Goal: Ask a question

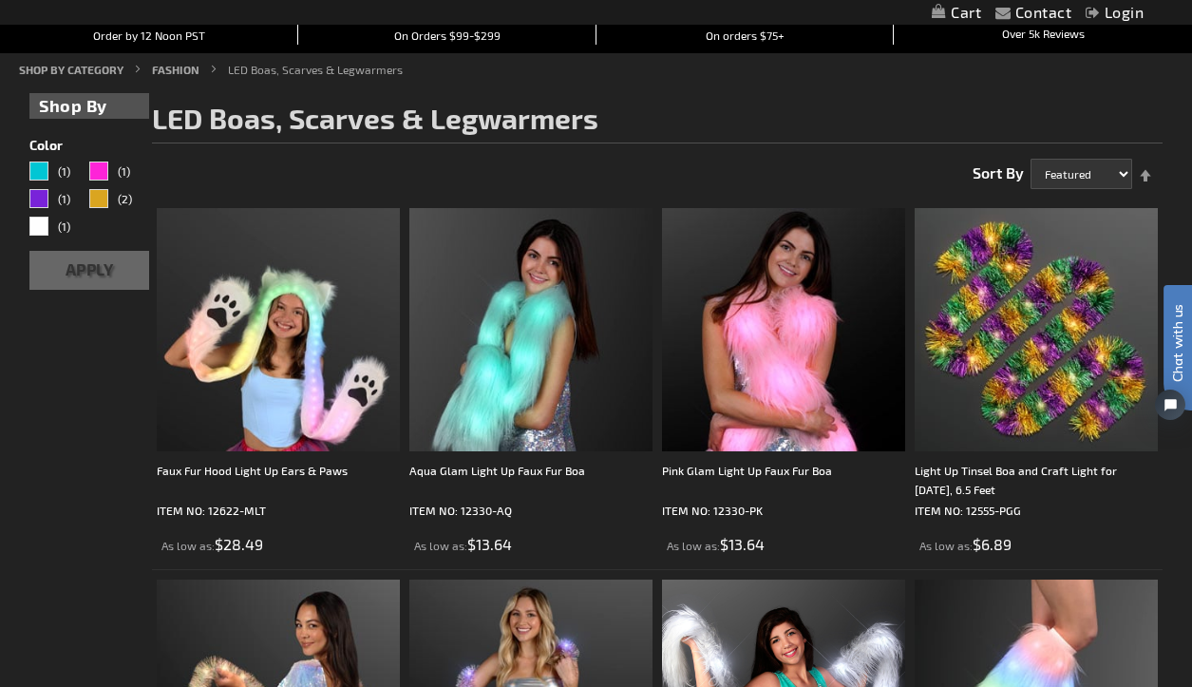
scroll to position [196, 0]
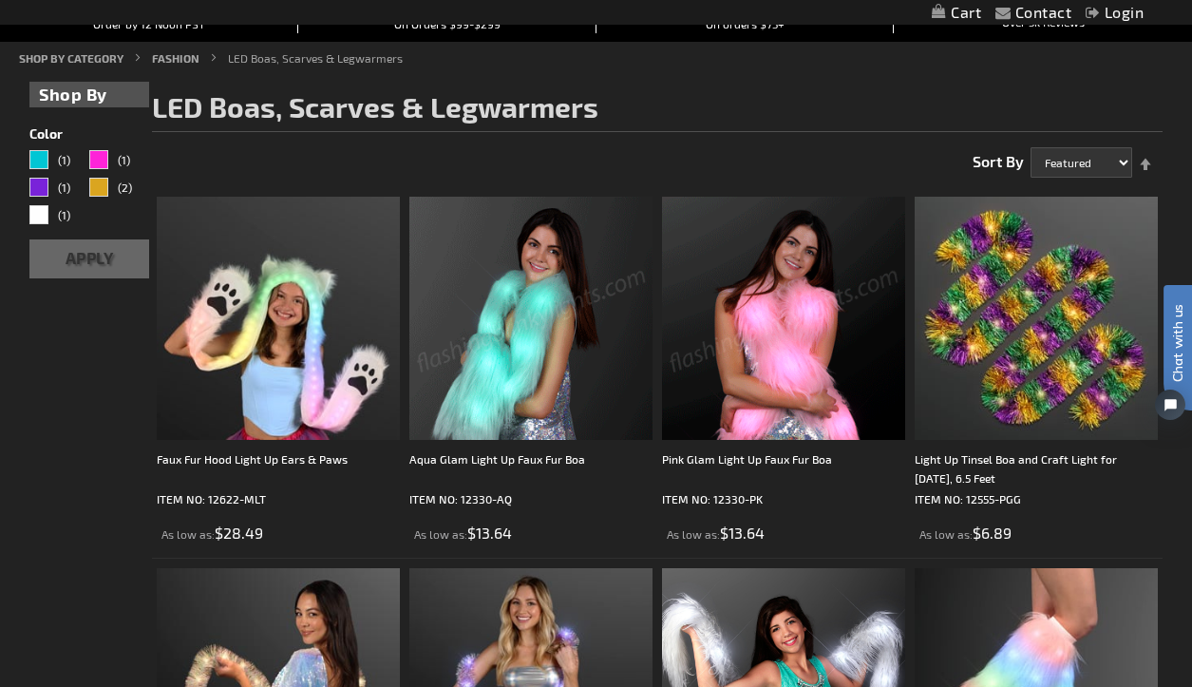
click at [763, 348] on img at bounding box center [783, 318] width 243 height 243
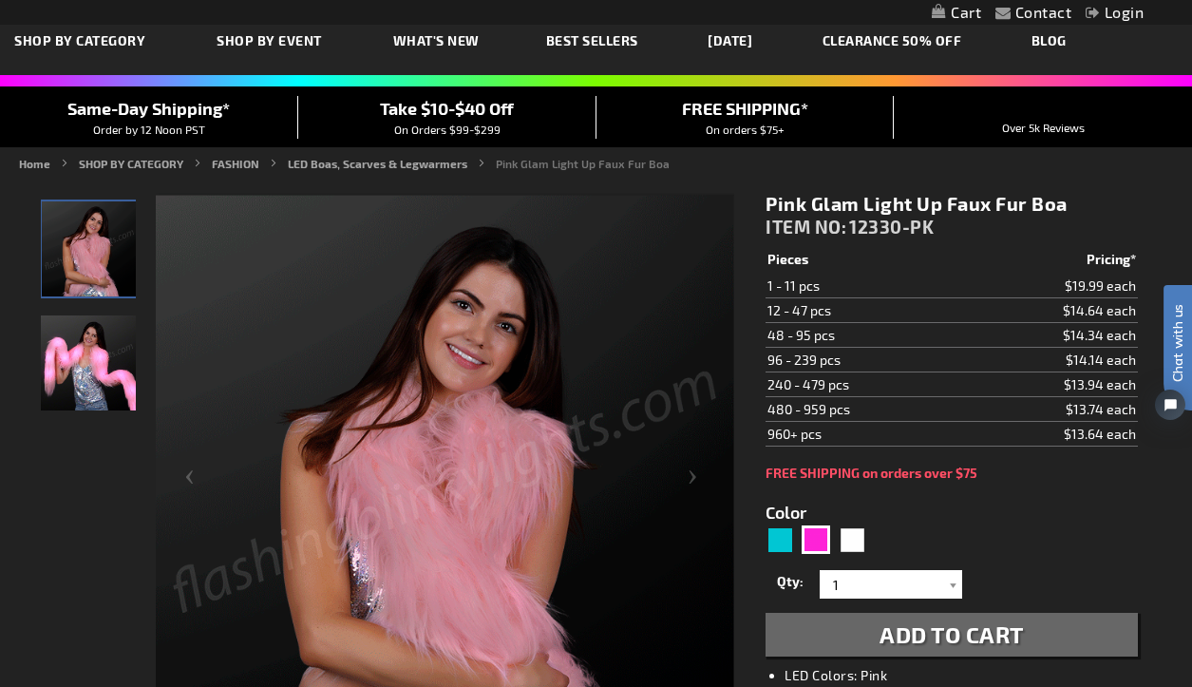
scroll to position [64, 0]
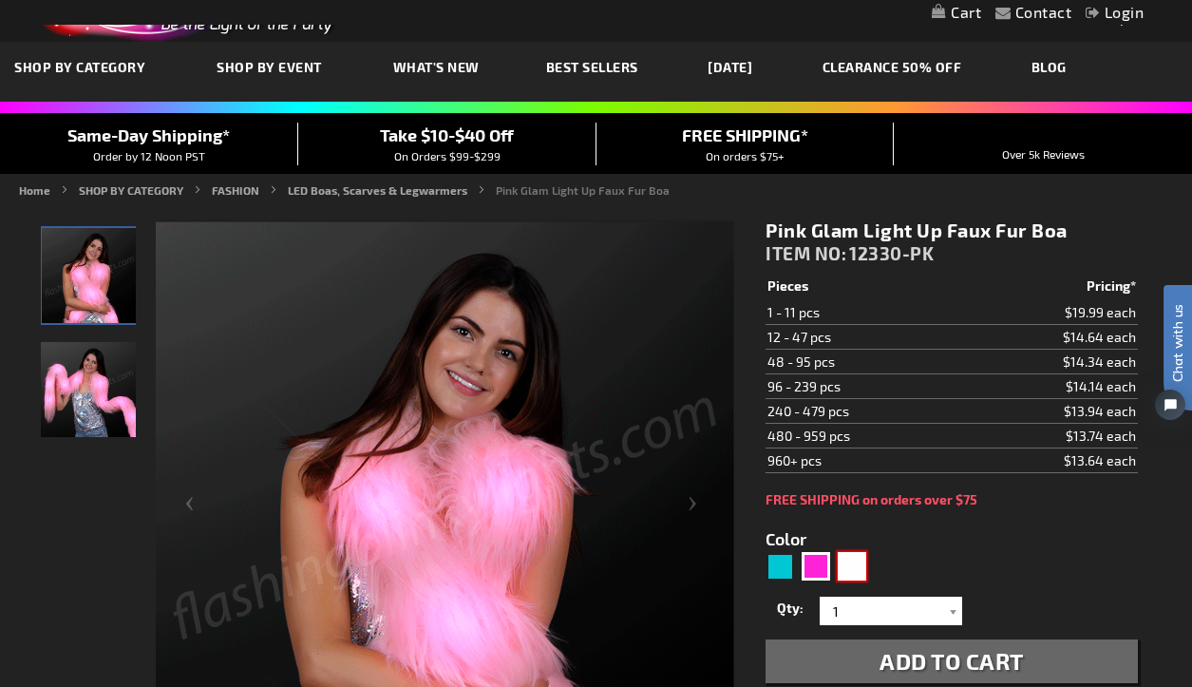
click at [854, 570] on div "White" at bounding box center [852, 566] width 28 height 28
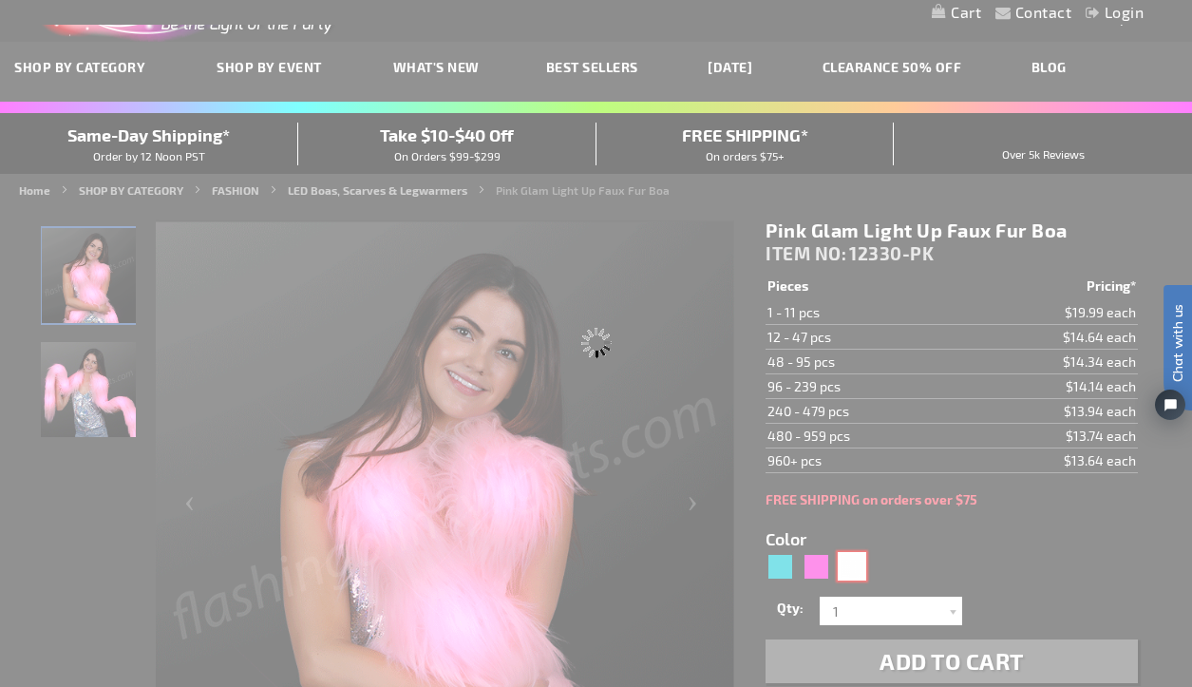
type input "5646"
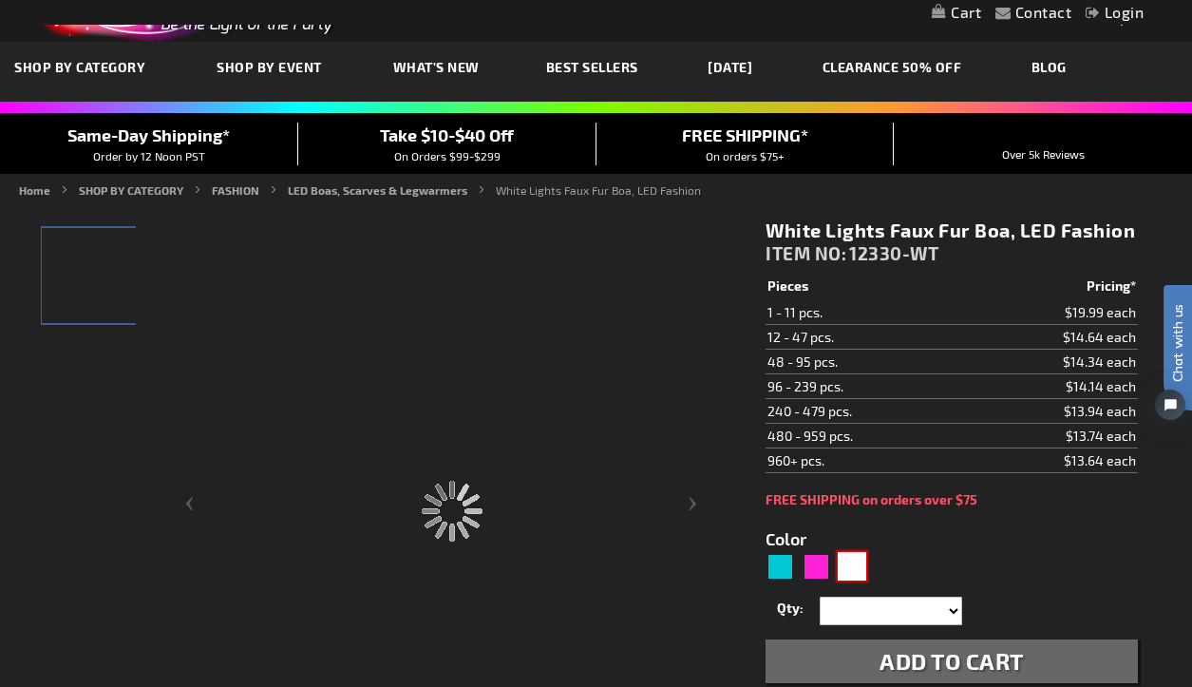
type input "12330-WT"
type input "Customize - White Lights Faux Fur Boa, LED Fashion - ITEM NO: 12330-WT"
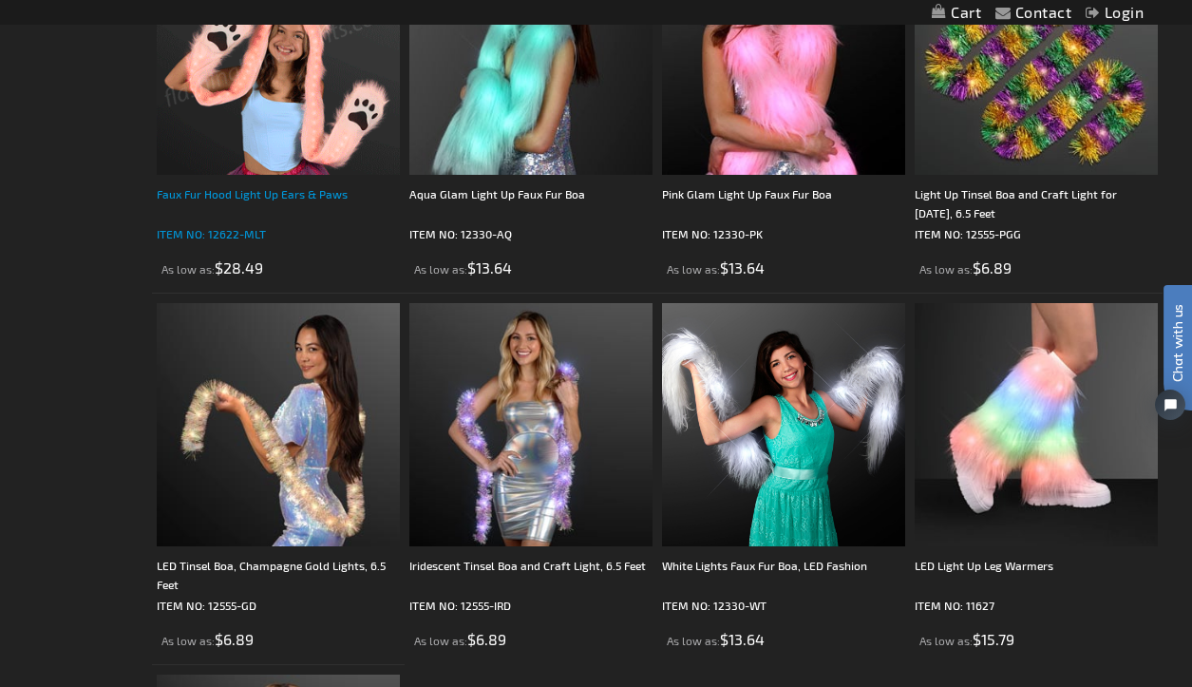
scroll to position [601, 0]
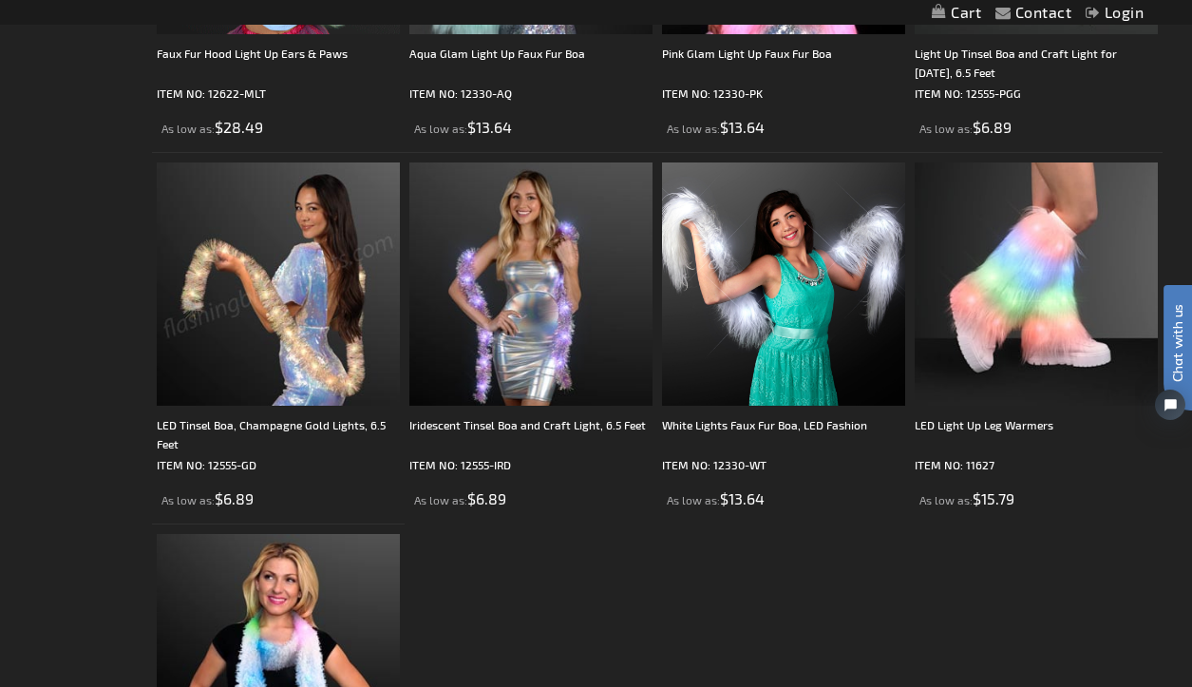
click at [281, 284] on img at bounding box center [278, 283] width 243 height 243
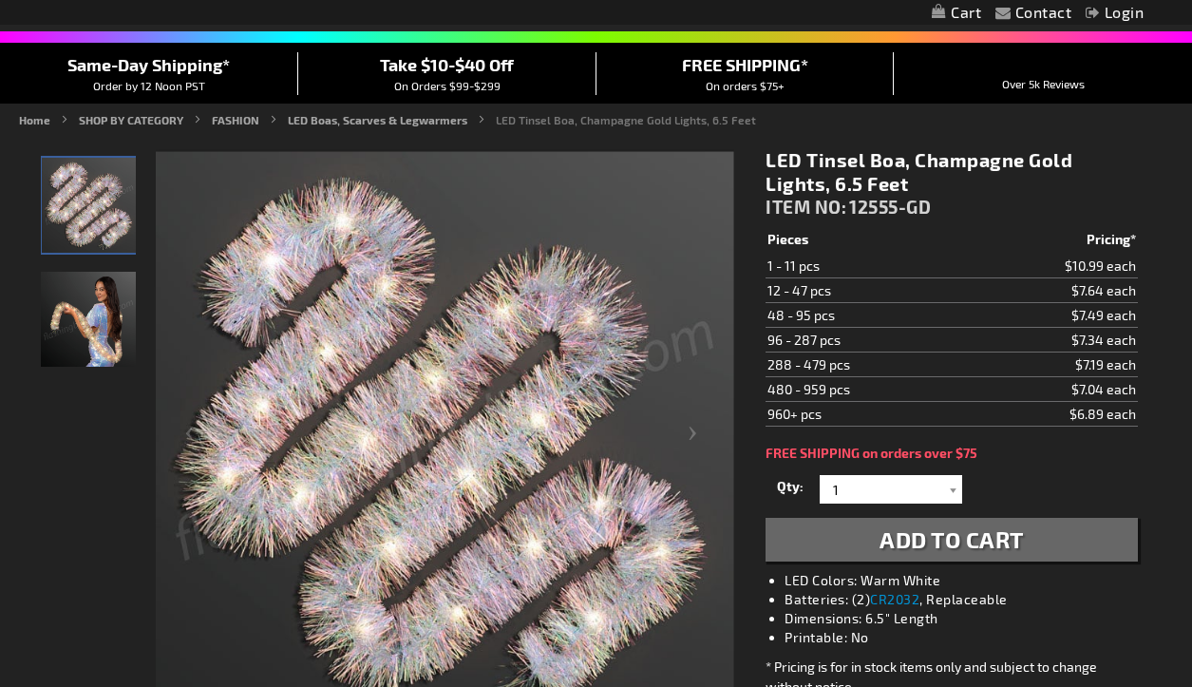
scroll to position [128, 0]
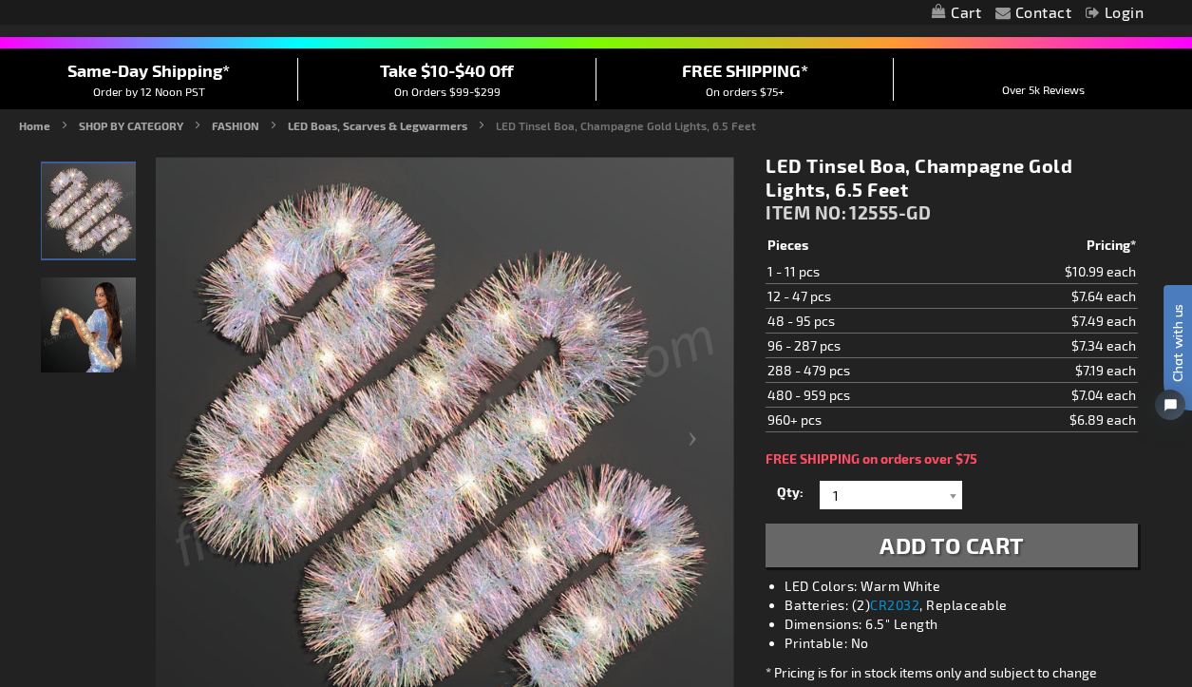
click at [80, 330] on img "Woman displaying Light Up Tinsel Boa, Champagne Gold" at bounding box center [88, 324] width 95 height 95
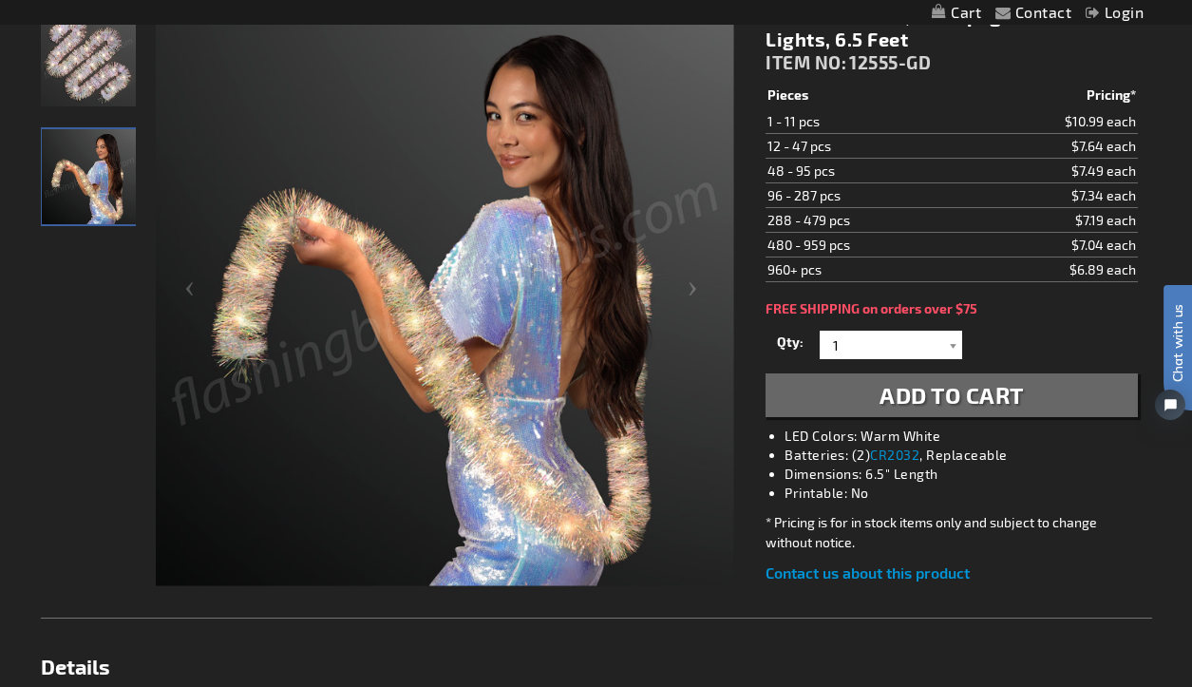
scroll to position [294, 0]
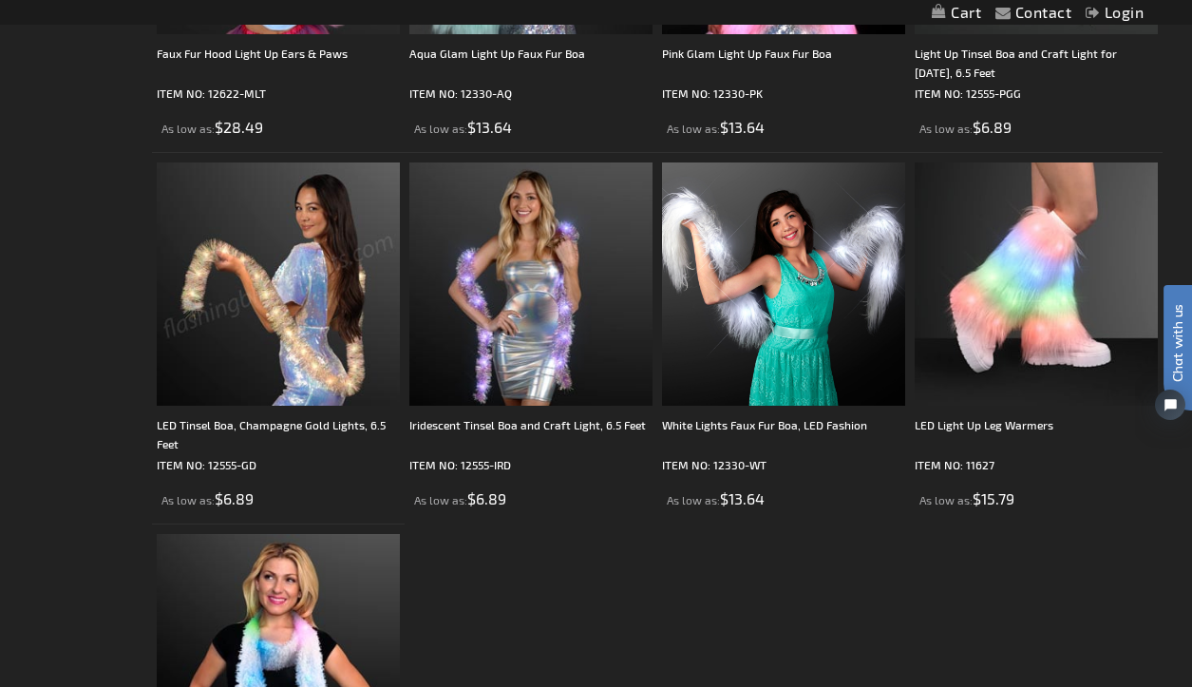
click at [278, 304] on img at bounding box center [278, 283] width 243 height 243
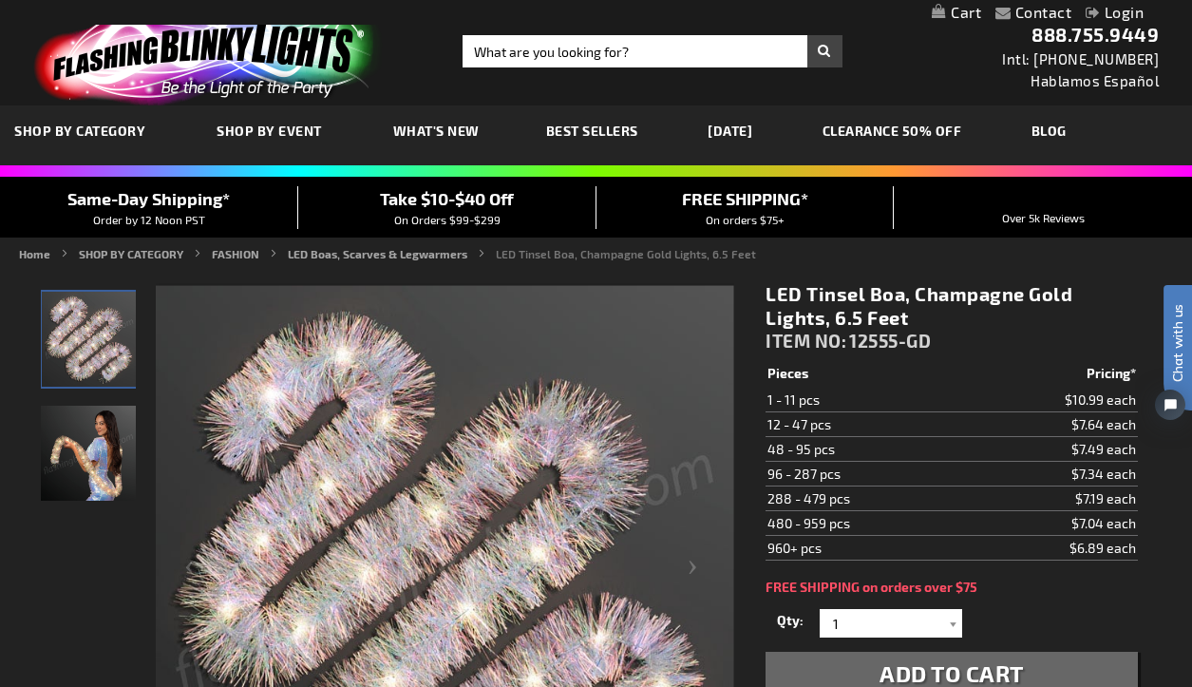
scroll to position [156, 0]
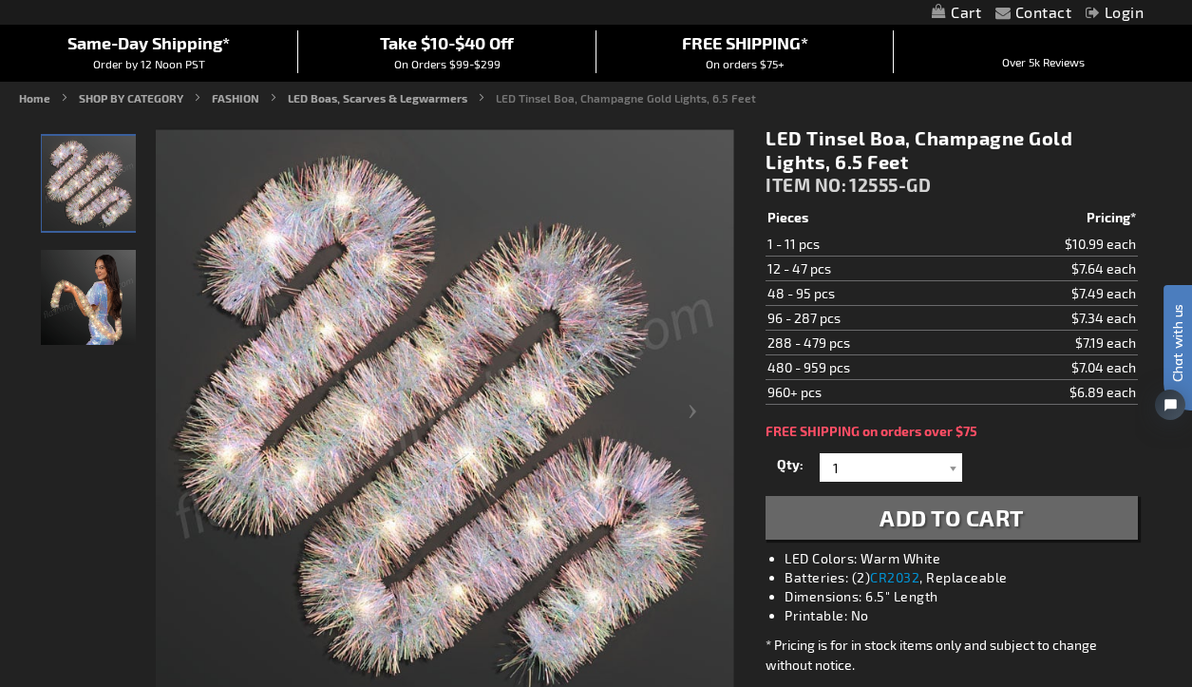
click at [89, 302] on img "Woman displaying Light Up Tinsel Boa, Champagne Gold" at bounding box center [88, 297] width 95 height 95
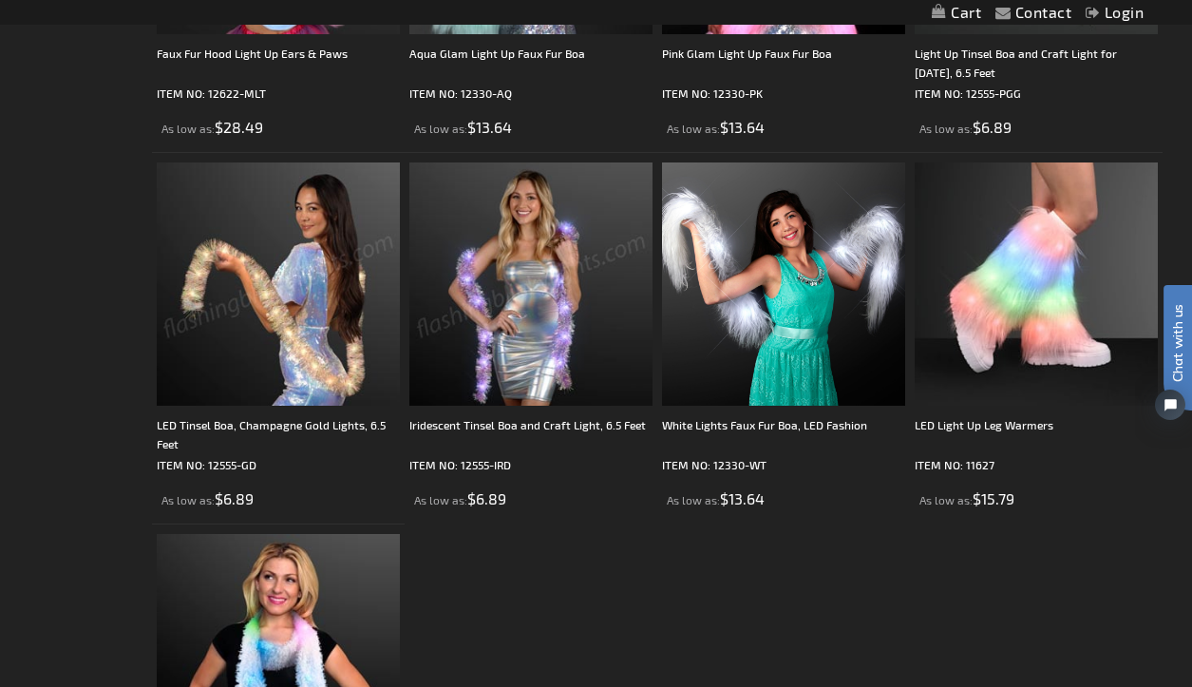
click at [527, 244] on img at bounding box center [530, 283] width 243 height 243
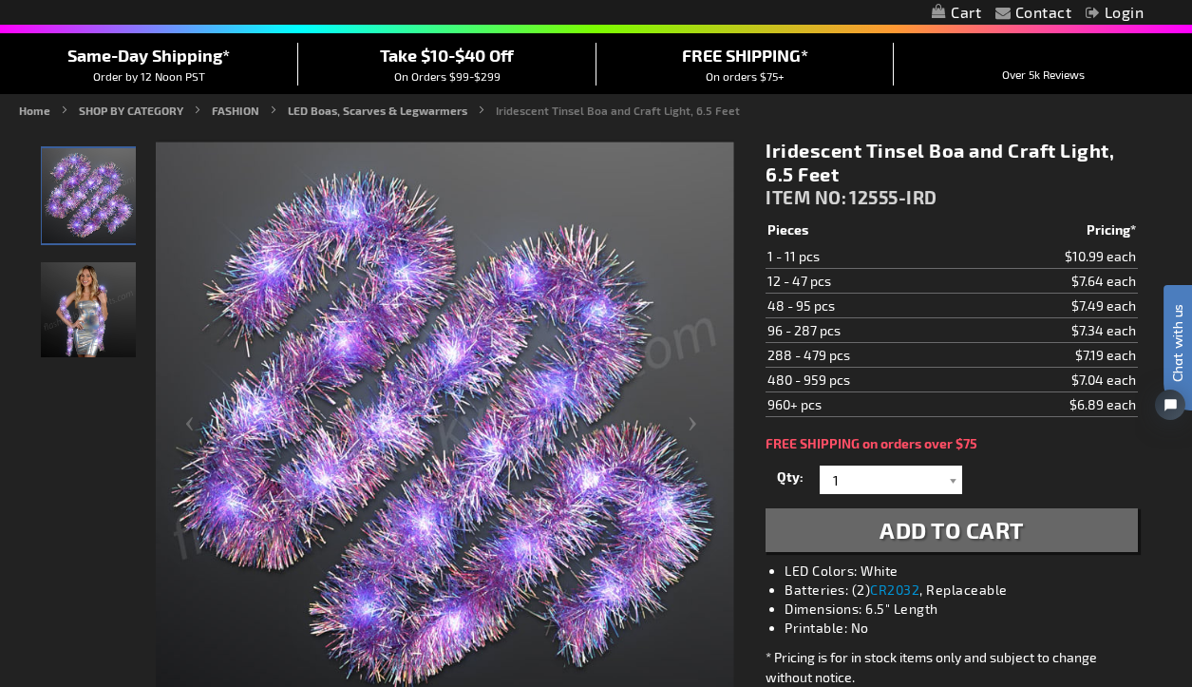
click at [115, 308] on img "Woman wearing Iridescent Tinsel Boa and Craft Light, 6.5 Feet" at bounding box center [88, 309] width 95 height 95
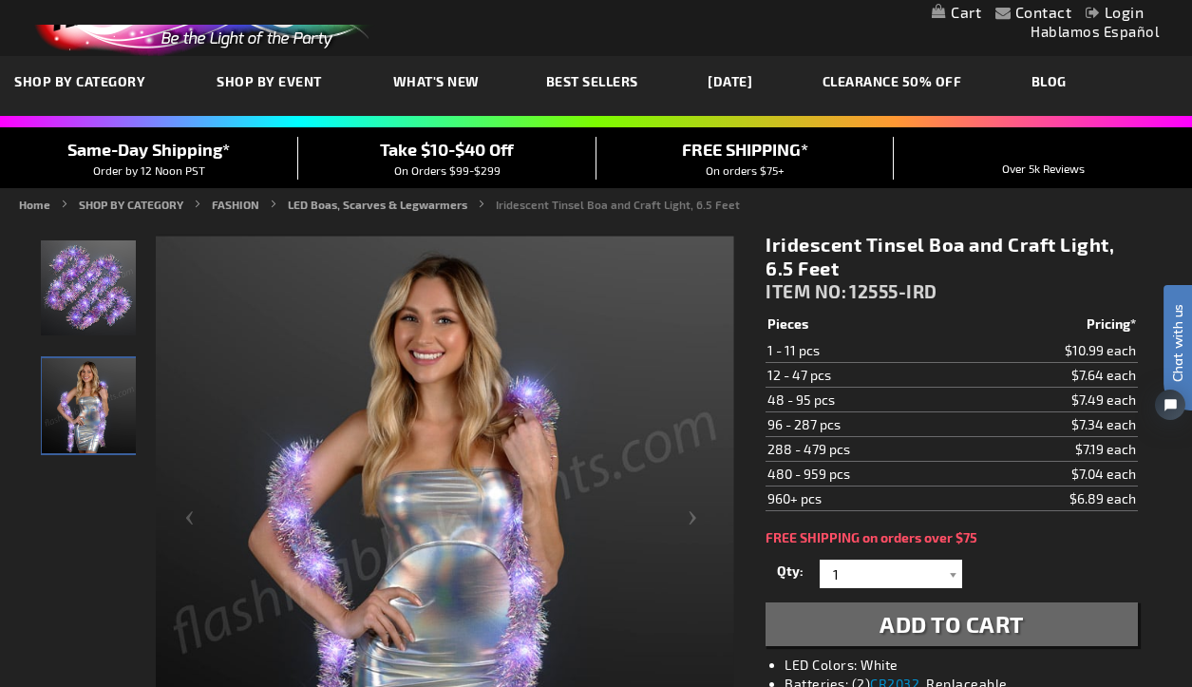
scroll to position [47, 0]
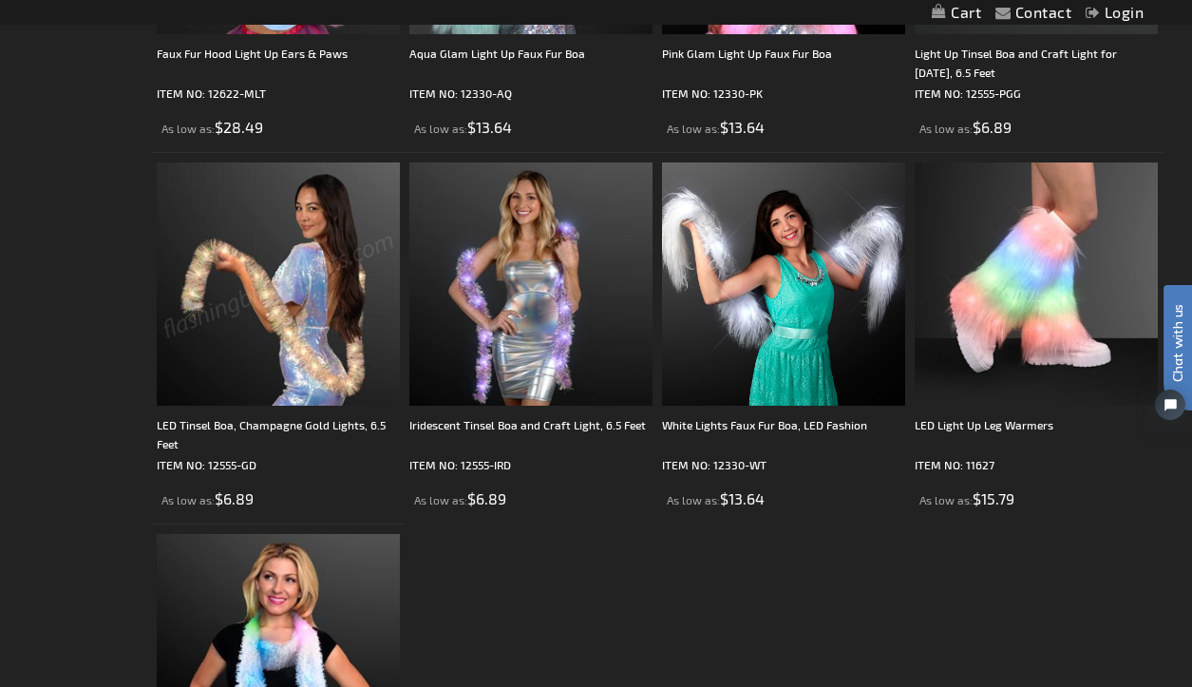
click at [236, 266] on img at bounding box center [278, 283] width 243 height 243
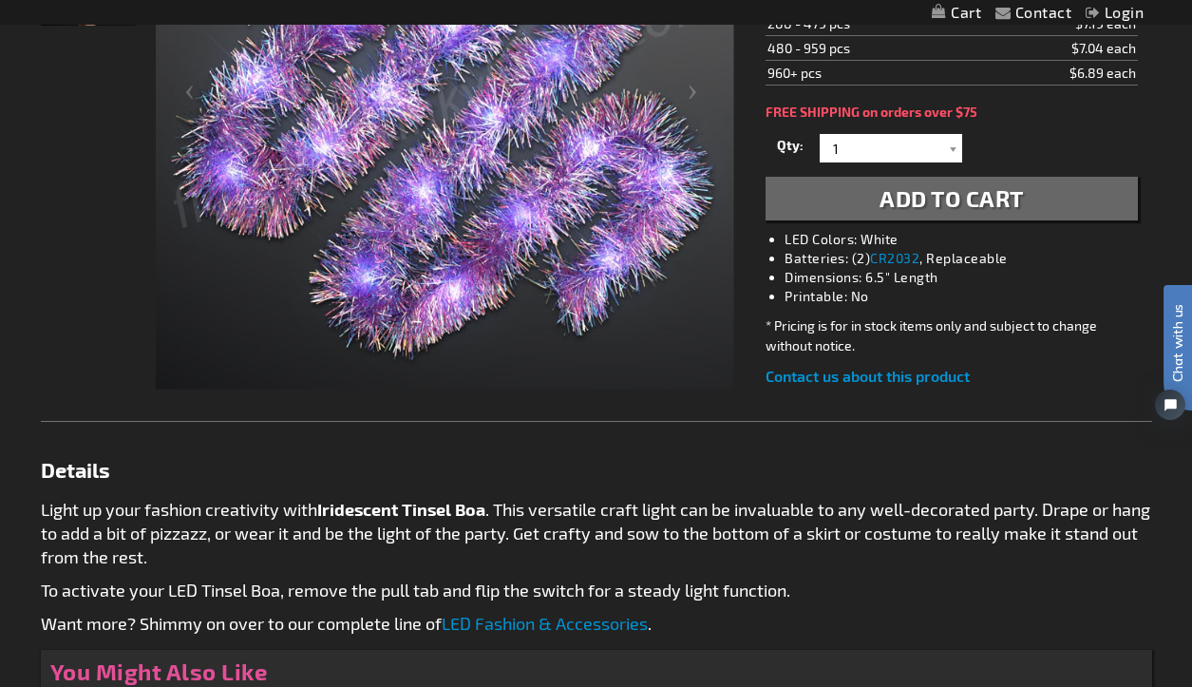
scroll to position [465, 0]
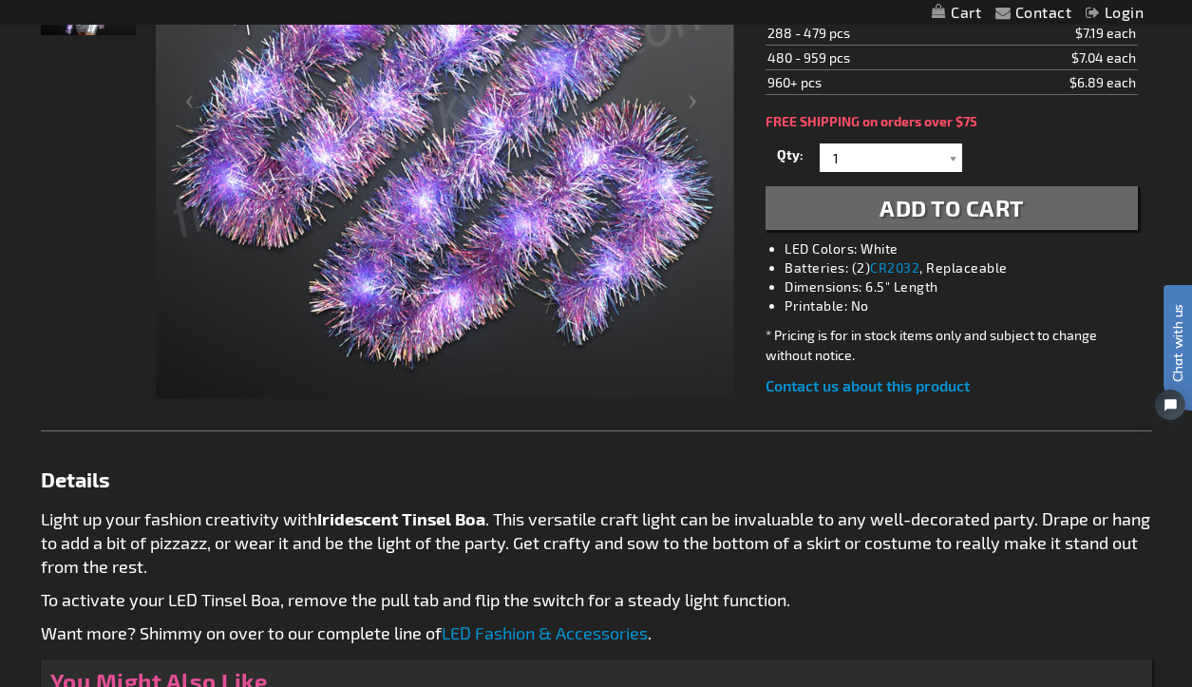
click at [607, 635] on link "LED Fashion & Accessories" at bounding box center [545, 632] width 206 height 21
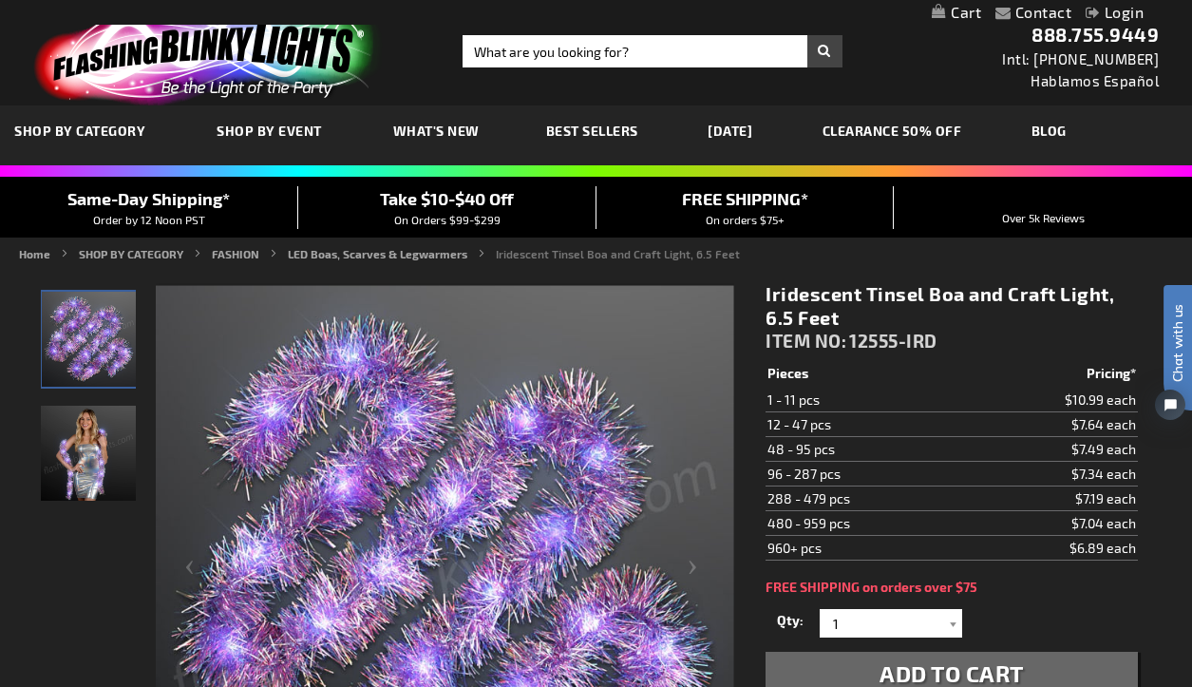
drag, startPoint x: 767, startPoint y: 294, endPoint x: 865, endPoint y: 310, distance: 100.0
click at [865, 312] on h1 "Iridescent Tinsel Boa and Craft Light, 6.5 Feet" at bounding box center [951, 305] width 371 height 47
copy h1 "Iridescent Tinsel Boa and Craft Light, 6.5 Feet"
click at [1060, 0] on div "Contact Compare Products Login Skip to Content My Cart My Cart Close You have n…" at bounding box center [596, 12] width 1192 height 25
click at [1180, 331] on span "Chat with us" at bounding box center [1178, 342] width 28 height 78
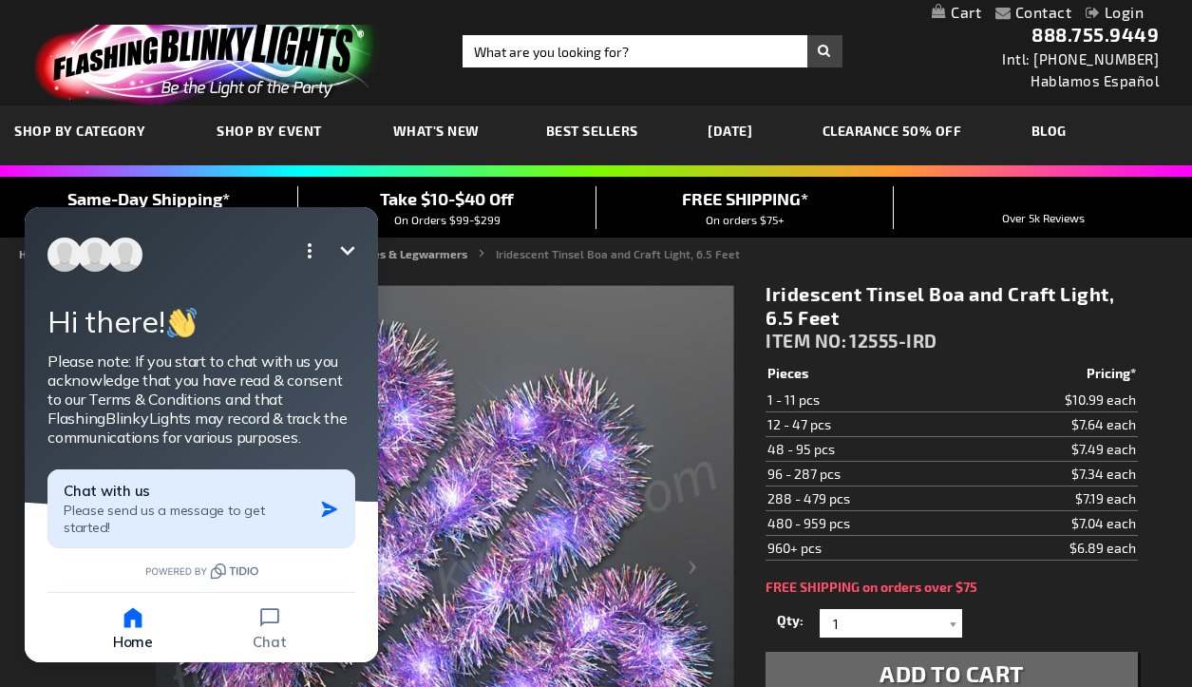
click at [203, 517] on span "Please send us a message to get started!" at bounding box center [164, 519] width 201 height 34
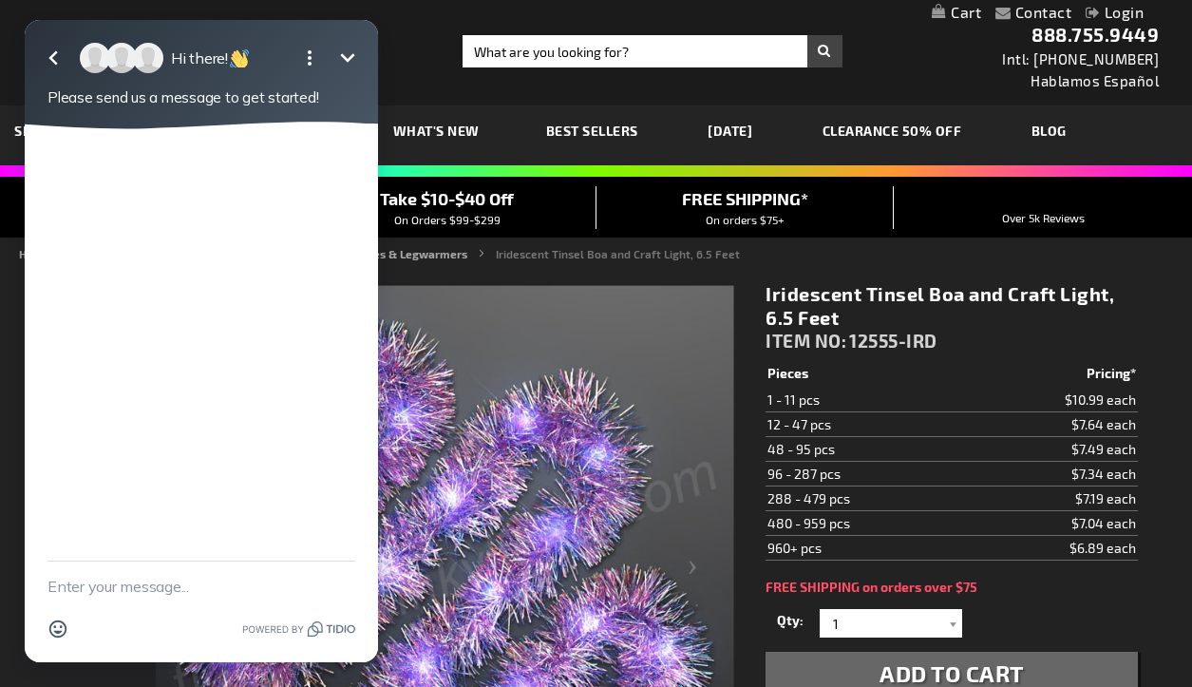
drag, startPoint x: 767, startPoint y: 293, endPoint x: 861, endPoint y: 319, distance: 97.7
click at [861, 319] on h1 "Iridescent Tinsel Boa and Craft Light, 6.5 Feet" at bounding box center [951, 305] width 371 height 47
copy h1 "Iridescent Tinsel Boa and Craft Light, 6.5 Feet"
click at [222, 192] on div at bounding box center [201, 344] width 353 height 431
click at [71, 598] on textarea "New message" at bounding box center [201, 585] width 308 height 49
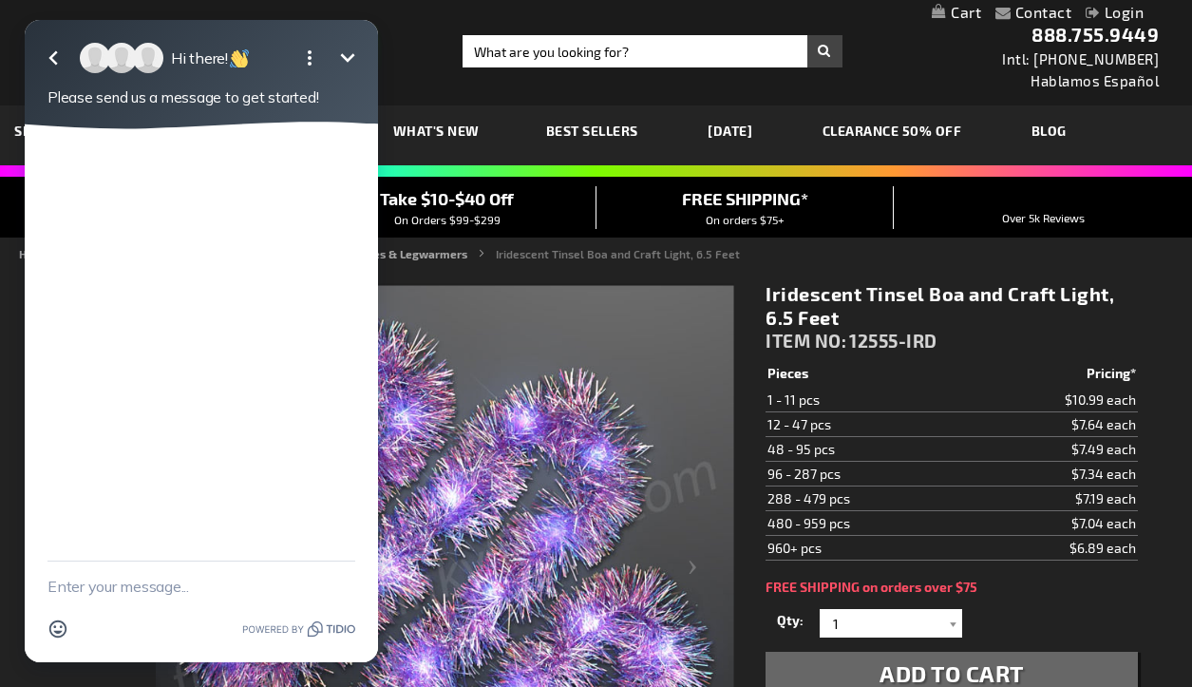
paste textarea "Iridescent Tinsel Boa and Craft Light, 6.5 Feet"
type textarea "Iridescent Tinsel Boa and Craft Light, 6.5 Feet"
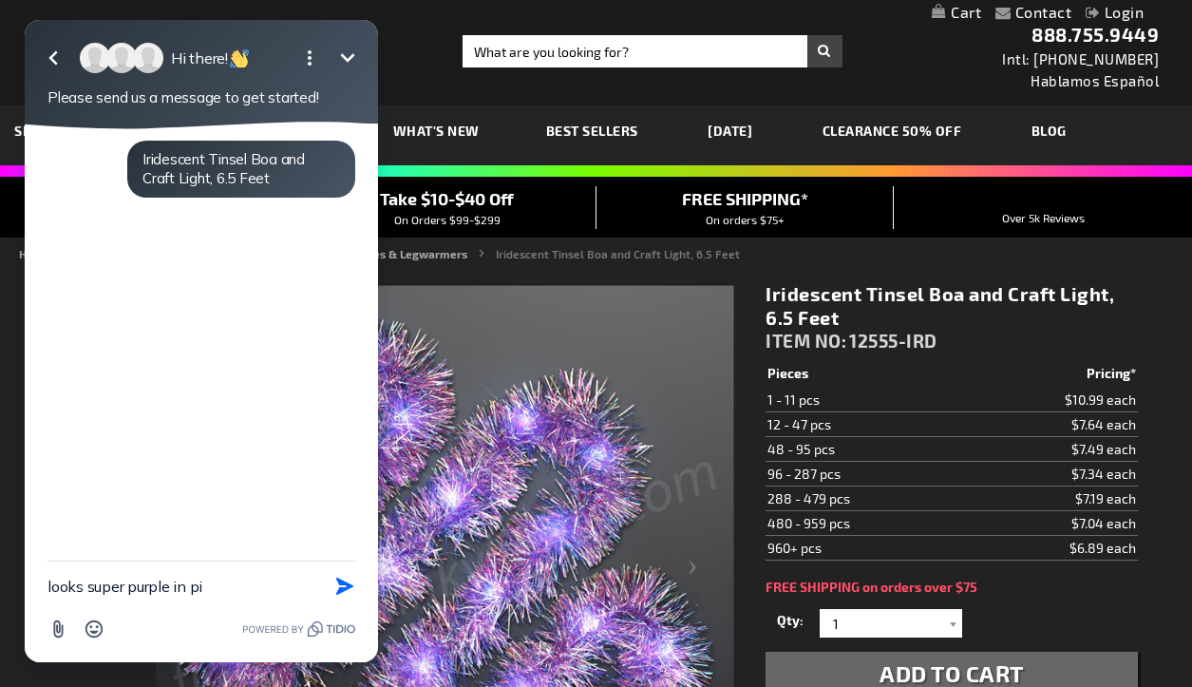
type textarea "looks super purple in pic"
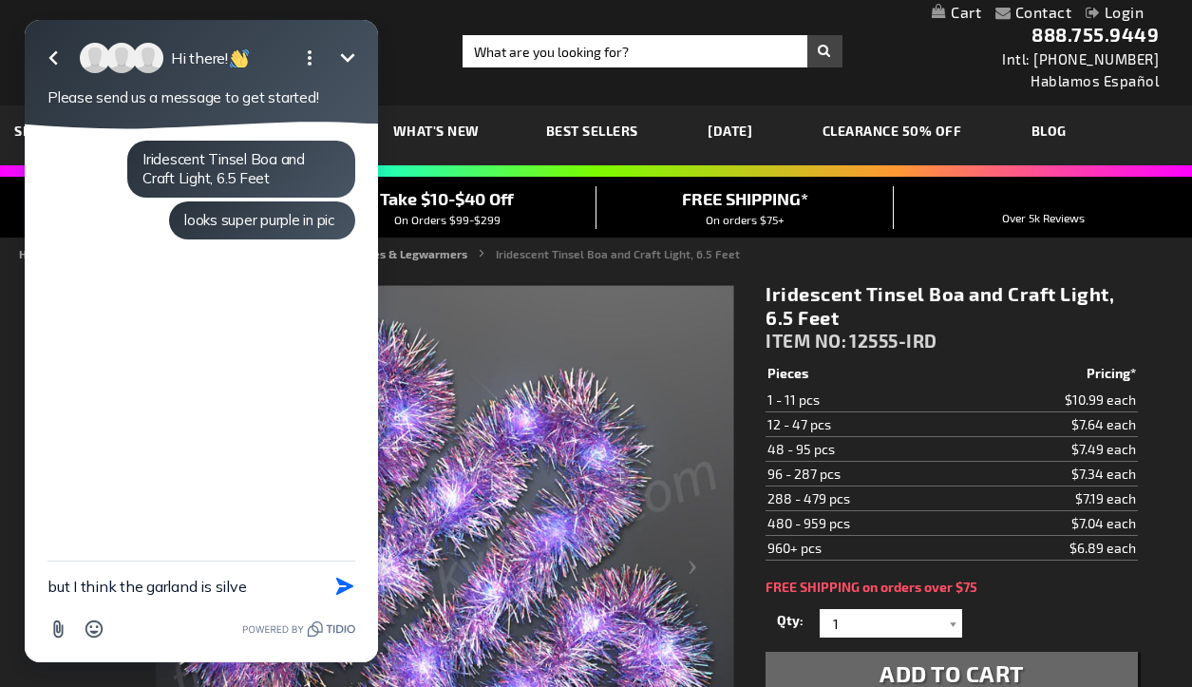
type textarea "but I think the garland is silver"
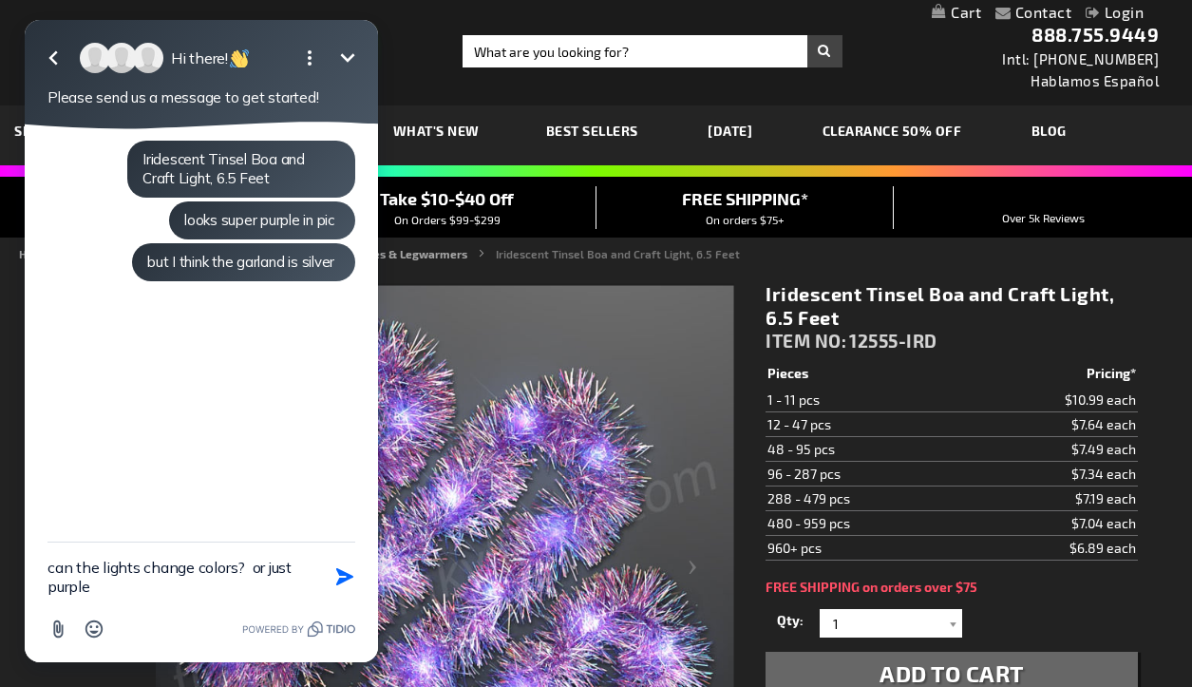
type textarea "can the lights change colors? or just purple?"
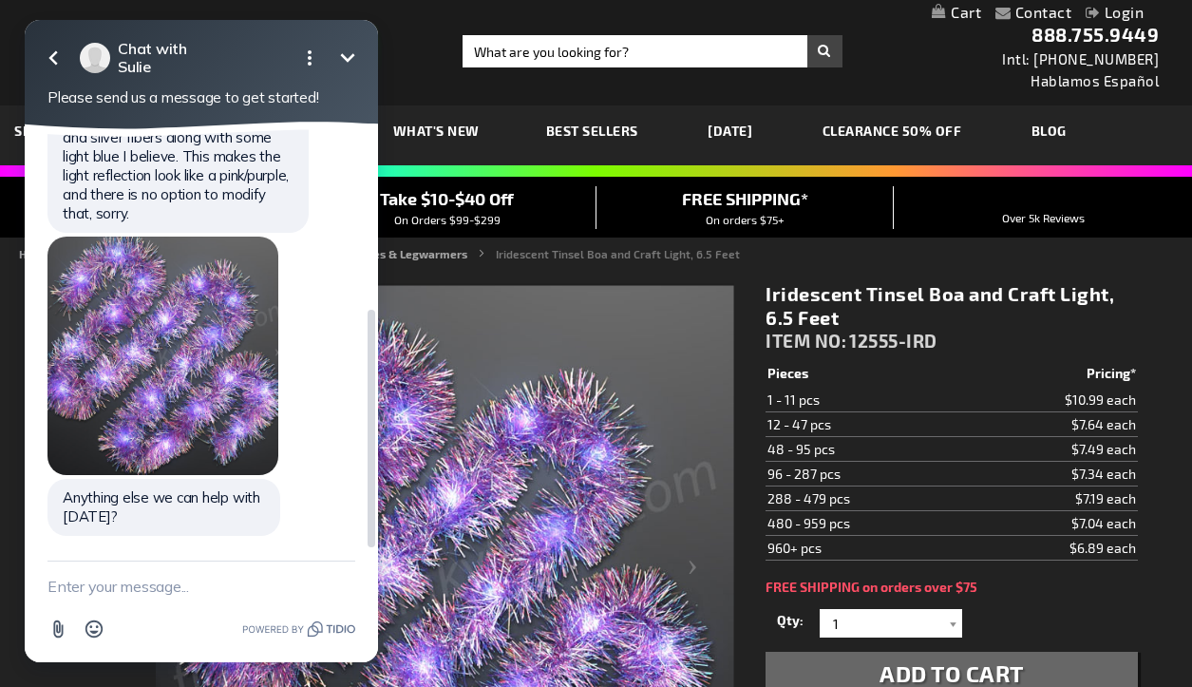
scroll to position [310, 0]
type textarea "thanks!"
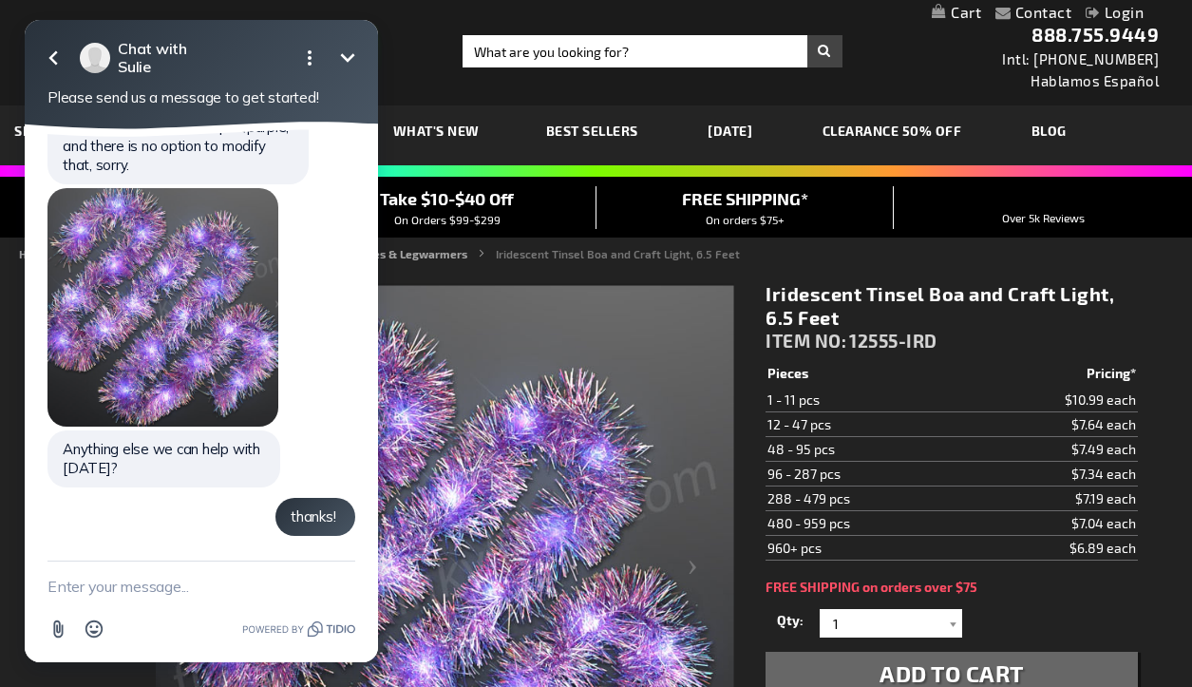
click at [542, 325] on img at bounding box center [445, 575] width 579 height 579
click at [405, 49] on link at bounding box center [226, 54] width 415 height 103
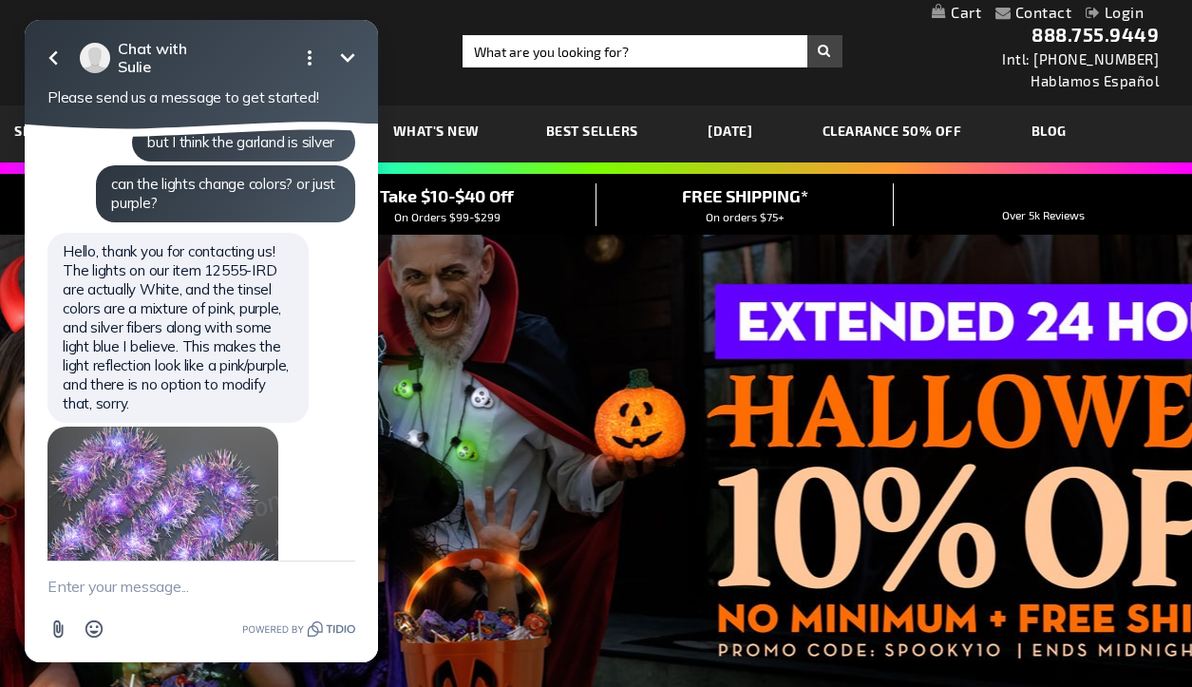
scroll to position [358, 0]
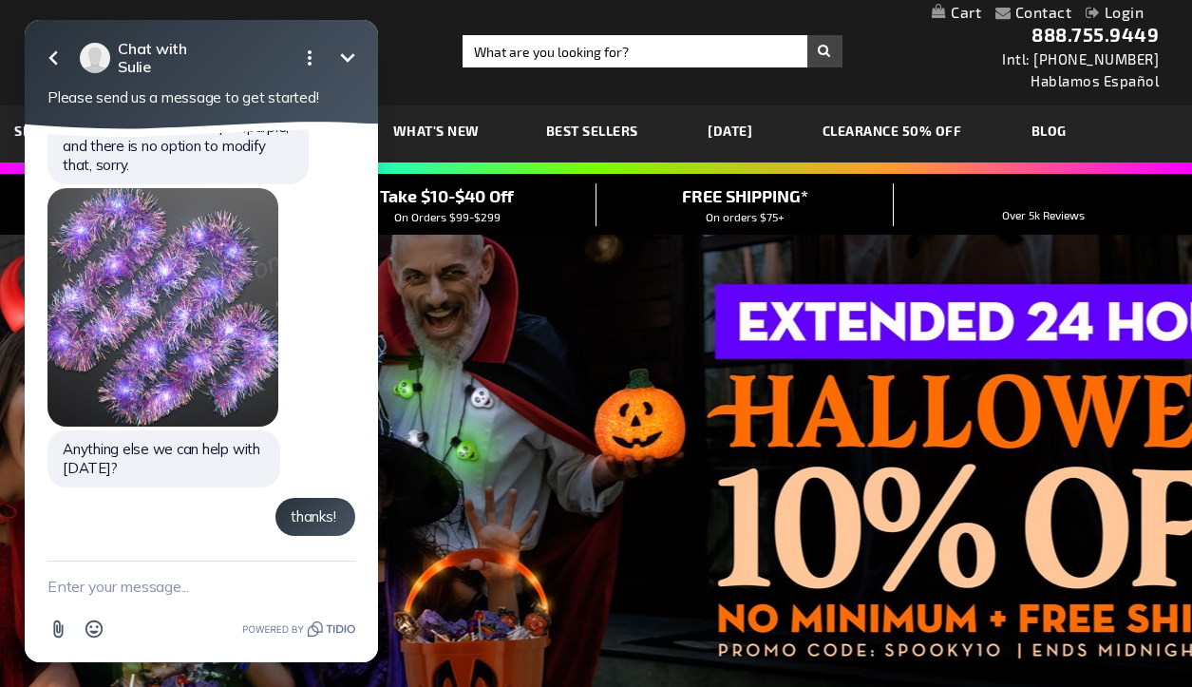
click at [691, 96] on div "Toggle Nav Search Search × Search 888.755.9449 Intl: 818-753-8303 Hablamos Espa…" at bounding box center [596, 52] width 1192 height 105
click at [711, 50] on input "Search" at bounding box center [652, 51] width 379 height 32
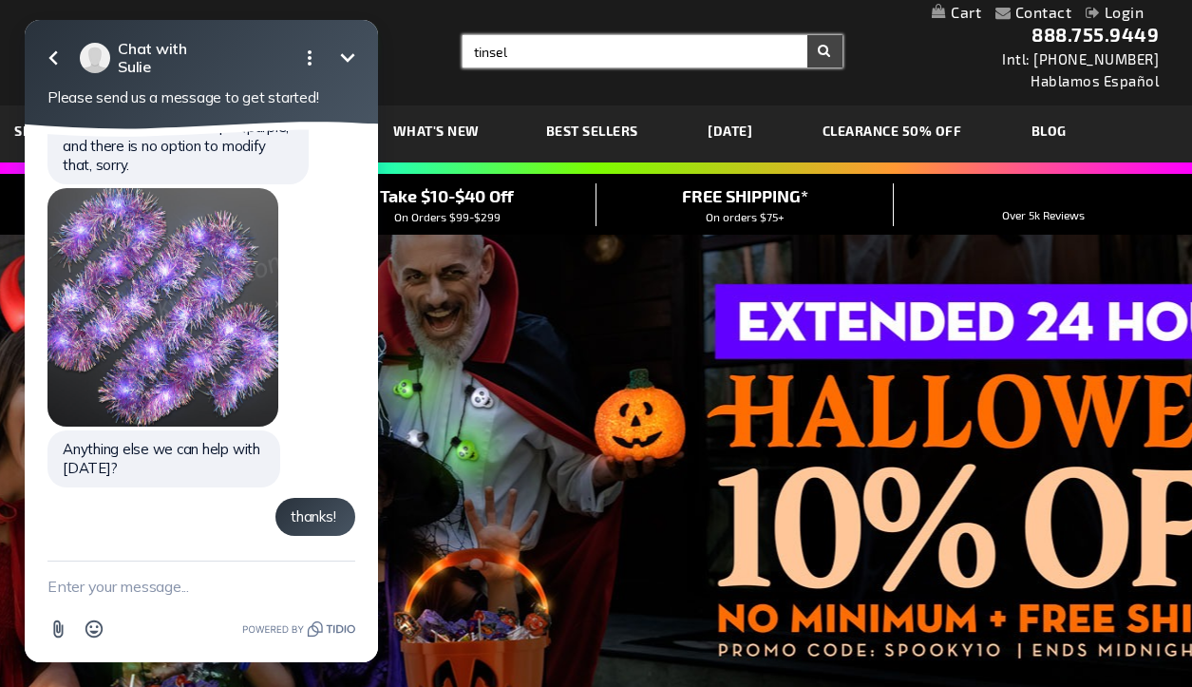
type input "tinsel"
click at [825, 51] on button "Search" at bounding box center [824, 51] width 35 height 32
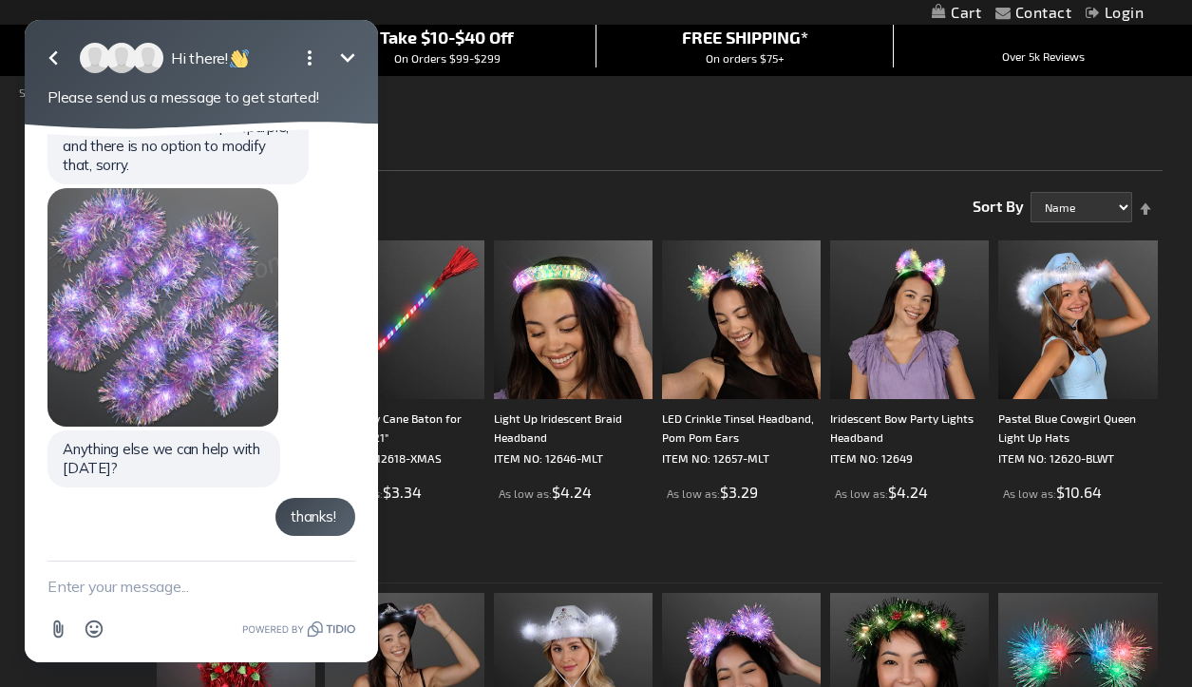
scroll to position [194, 0]
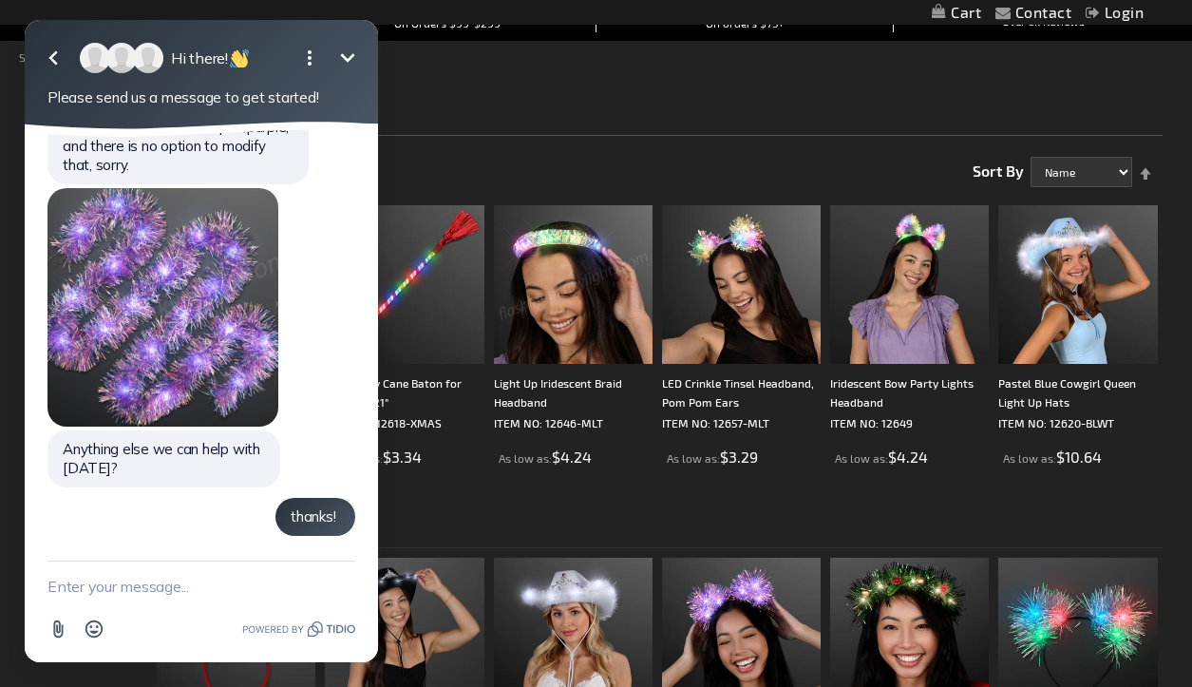
click at [57, 56] on icon "button" at bounding box center [53, 58] width 23 height 23
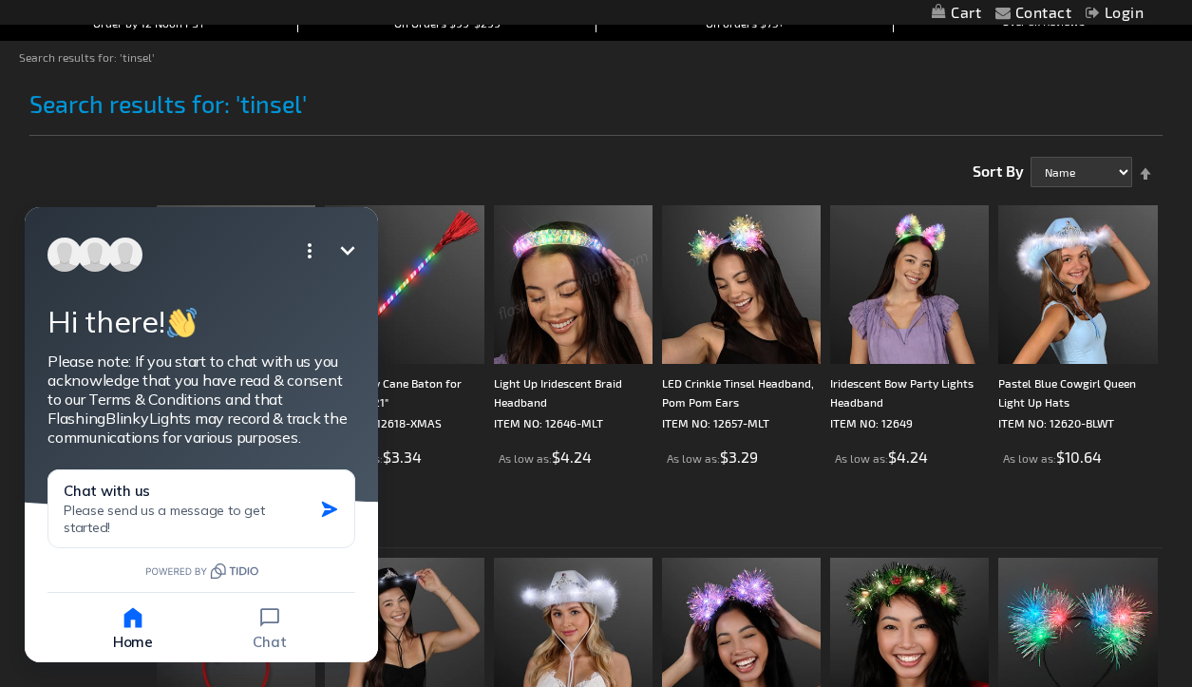
click at [352, 247] on icon "Minimize" at bounding box center [347, 250] width 23 height 23
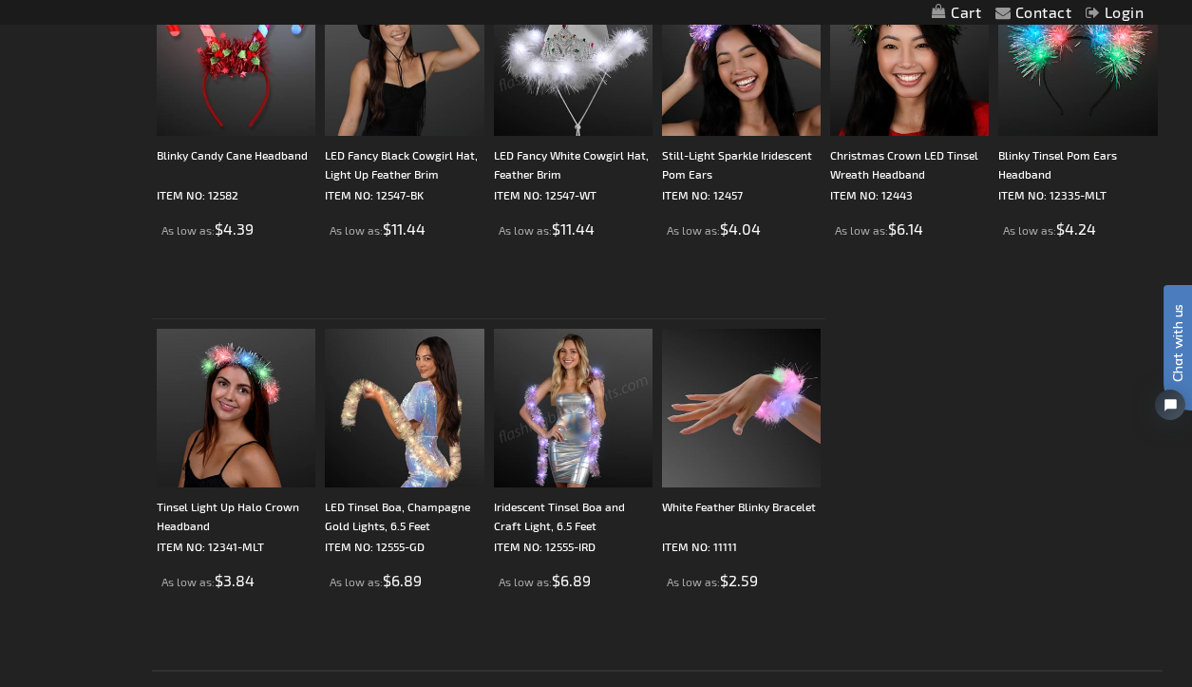
scroll to position [804, 0]
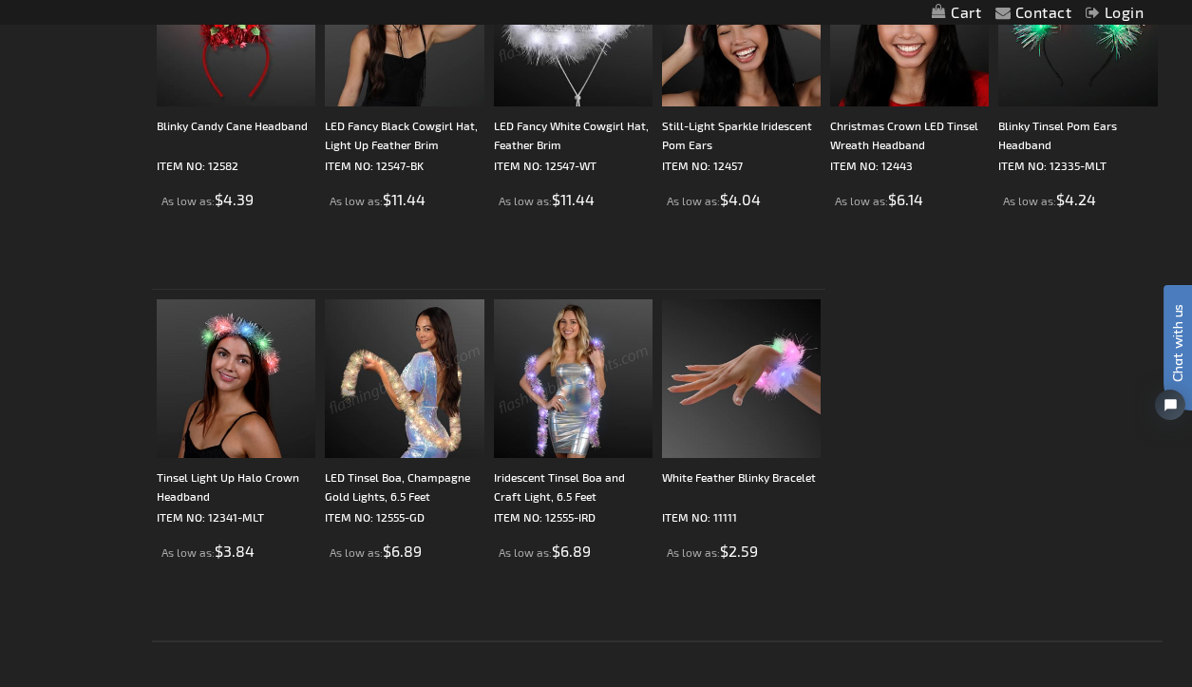
click at [448, 427] on img at bounding box center [404, 378] width 159 height 159
